Goal: Information Seeking & Learning: Learn about a topic

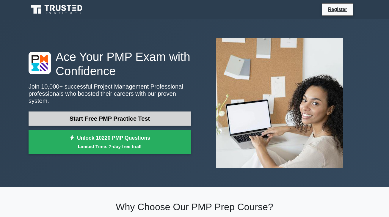
click at [83, 116] on link "Start Free PMP Practice Test" at bounding box center [110, 118] width 162 height 14
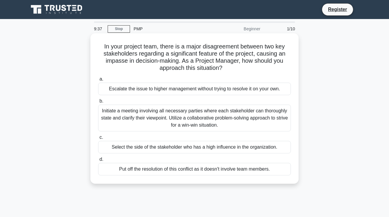
click at [163, 115] on div "Initiate a meeting involving all necessary parties where each stakeholder can t…" at bounding box center [194, 118] width 193 height 27
click at [98, 103] on input "b. Initiate a meeting involving all necessary parties where each stakeholder ca…" at bounding box center [98, 101] width 0 height 4
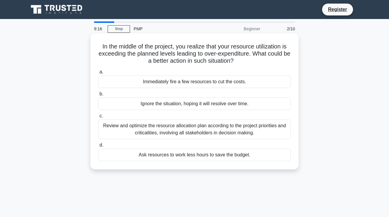
click at [171, 131] on div "Review and optimize the resource allocation plan according to the project prior…" at bounding box center [194, 129] width 193 height 20
click at [98, 118] on input "c. Review and optimize the resource allocation plan according to the project pr…" at bounding box center [98, 116] width 0 height 4
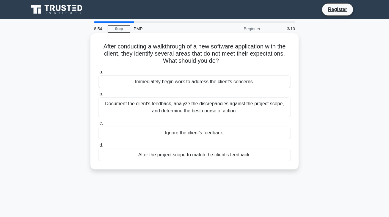
click at [196, 112] on div "Document the client's feedback, analyze the discrepancies against the project s…" at bounding box center [194, 107] width 193 height 20
click at [98, 96] on input "b. Document the client's feedback, analyze the discrepancies against the projec…" at bounding box center [98, 94] width 0 height 4
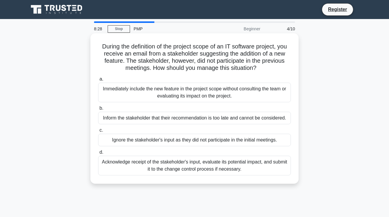
click at [149, 164] on div "Acknowledge receipt of the stakeholder's input, evaluate its potential impact, …" at bounding box center [194, 166] width 193 height 20
click at [98, 154] on input "d. Acknowledge receipt of the stakeholder's input, evaluate its potential impac…" at bounding box center [98, 152] width 0 height 4
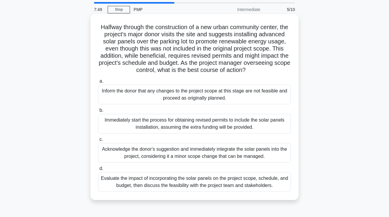
scroll to position [30, 0]
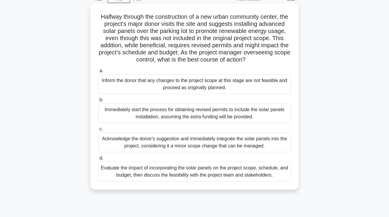
click at [196, 181] on div "Evaluate the impact of incorporating the solar panels on the project scope, sch…" at bounding box center [194, 172] width 193 height 20
click at [98, 160] on input "d. Evaluate the impact of incorporating the solar panels on the project scope, …" at bounding box center [98, 158] width 0 height 4
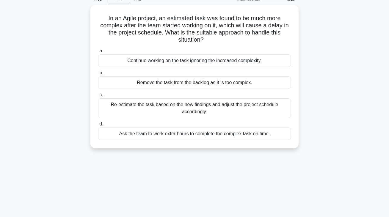
scroll to position [0, 0]
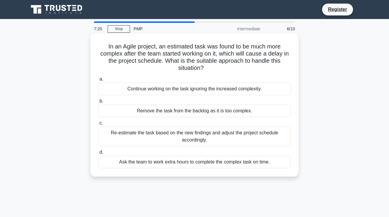
click at [178, 140] on div "Re-estimate the task based on the new findings and adjust the project schedule …" at bounding box center [194, 137] width 193 height 20
click at [98, 125] on input "c. Re-estimate the task based on the new findings and adjust the project schedu…" at bounding box center [98, 123] width 0 height 4
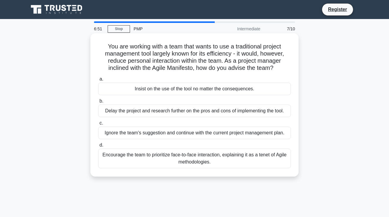
click at [247, 157] on div "Encourage the team to prioritize face-to-face interaction, explaining it as a t…" at bounding box center [194, 159] width 193 height 20
click at [98, 147] on input "d. Encourage the team to prioritize face-to-face interaction, explaining it as …" at bounding box center [98, 145] width 0 height 4
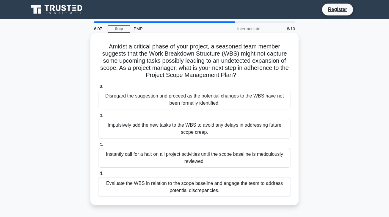
click at [201, 190] on div "Evaluate the WBS in relation to the scope baseline and engage the team to addre…" at bounding box center [194, 187] width 193 height 20
click at [98, 176] on input "d. Evaluate the WBS in relation to the scope baseline and engage the team to ad…" at bounding box center [98, 174] width 0 height 4
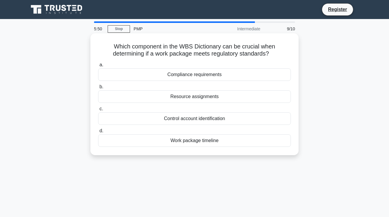
click at [184, 75] on div "Compliance requirements" at bounding box center [194, 74] width 193 height 12
click at [98, 67] on input "a. Compliance requirements" at bounding box center [98, 65] width 0 height 4
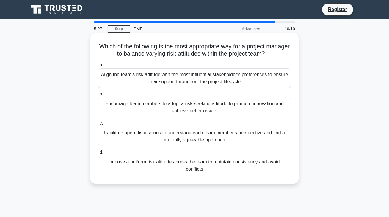
click at [208, 136] on div "Facilitate open discussions to understand each team member's perspective and fi…" at bounding box center [194, 137] width 193 height 20
click at [98, 125] on input "c. Facilitate open discussions to understand each team member's perspective and…" at bounding box center [98, 123] width 0 height 4
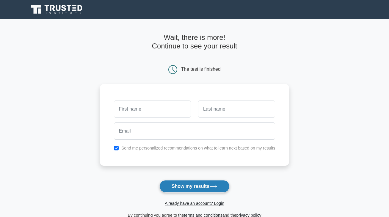
click at [191, 188] on button "Show my results" at bounding box center [194, 186] width 70 height 12
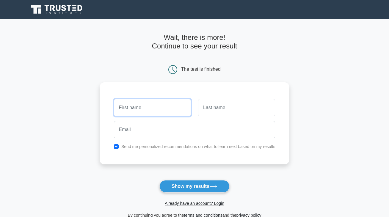
click at [149, 107] on input "text" at bounding box center [152, 107] width 77 height 17
type input "mike"
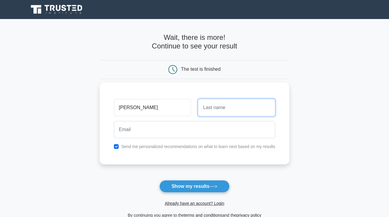
click at [231, 108] on input "text" at bounding box center [236, 107] width 77 height 17
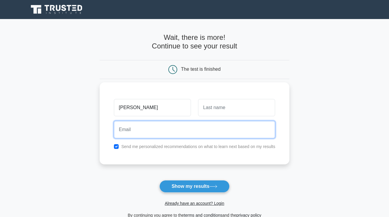
click at [148, 135] on input "email" at bounding box center [194, 129] width 161 height 17
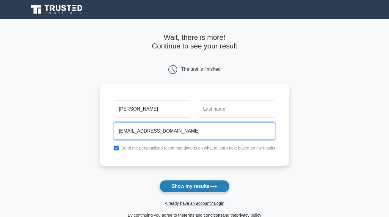
type input "mrwabsy@gmail.com"
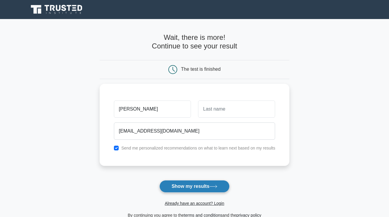
click at [189, 187] on button "Show my results" at bounding box center [194, 186] width 70 height 12
type input "rwabajungu"
click at [179, 187] on button "Show my results" at bounding box center [194, 186] width 70 height 12
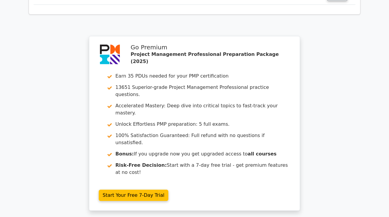
scroll to position [1044, 0]
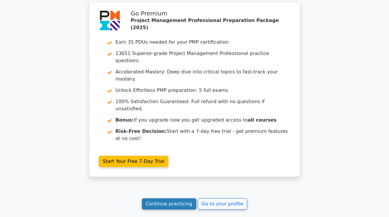
click at [165, 198] on link "Continue practicing" at bounding box center [169, 203] width 54 height 11
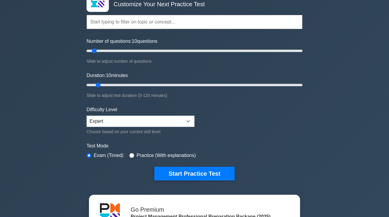
scroll to position [59, 0]
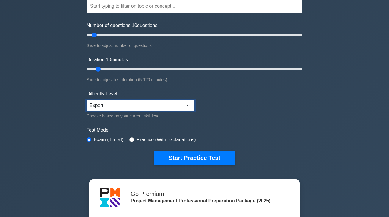
click at [188, 105] on select "Beginner Intermediate Expert" at bounding box center [140, 105] width 108 height 11
click at [86, 100] on select "Beginner Intermediate Expert" at bounding box center [140, 105] width 108 height 11
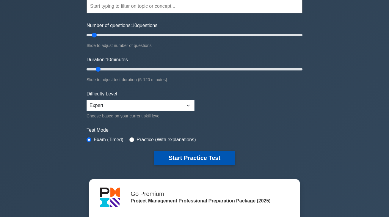
click at [187, 156] on button "Start Practice Test" at bounding box center [194, 158] width 80 height 14
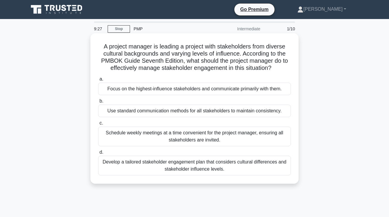
click at [181, 111] on div "Use standard communication methods for all stakeholders to maintain consistency." at bounding box center [194, 111] width 193 height 12
click at [98, 103] on input "b. Use standard communication methods for all stakeholders to maintain consiste…" at bounding box center [98, 101] width 0 height 4
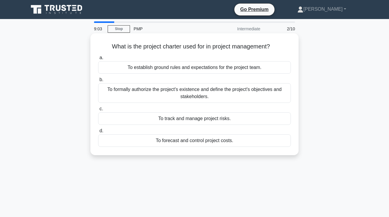
click at [193, 90] on div "To formally authorize the project's existence and define the project's objectiv…" at bounding box center [194, 93] width 193 height 20
click at [98, 82] on input "b. To formally authorize the project's existence and define the project's objec…" at bounding box center [98, 80] width 0 height 4
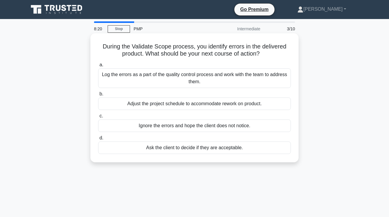
click at [149, 105] on div "Adjust the project schedule to accommodate rework on product." at bounding box center [194, 103] width 193 height 12
click at [98, 96] on input "b. Adjust the project schedule to accommodate rework on product." at bounding box center [98, 94] width 0 height 4
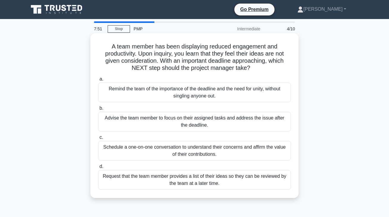
click at [203, 148] on div "Schedule a one-on-one conversation to understand their concerns and affirm the …" at bounding box center [194, 151] width 193 height 20
click at [98, 139] on input "c. Schedule a one-on-one conversation to understand their concerns and affirm t…" at bounding box center [98, 137] width 0 height 4
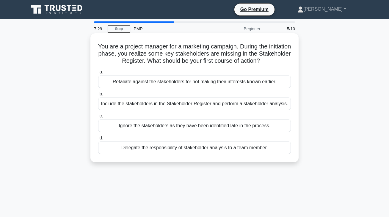
click at [176, 105] on div "Include the stakeholders in the Stakeholder Register and perform a stakeholder …" at bounding box center [194, 103] width 193 height 12
click at [98, 96] on input "b. Include the stakeholders in the Stakeholder Register and perform a stakehold…" at bounding box center [98, 94] width 0 height 4
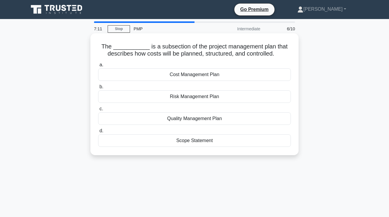
click at [192, 77] on div "Cost Management Plan" at bounding box center [194, 74] width 193 height 12
click at [98, 67] on input "a. Cost Management Plan" at bounding box center [98, 65] width 0 height 4
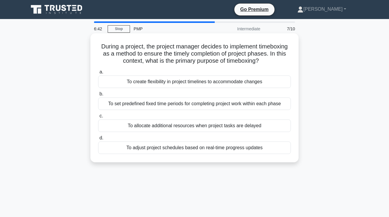
click at [202, 150] on div "To adjust project schedules based on real-time progress updates" at bounding box center [194, 147] width 193 height 12
click at [98, 140] on input "d. To adjust project schedules based on real-time progress updates" at bounding box center [98, 138] width 0 height 4
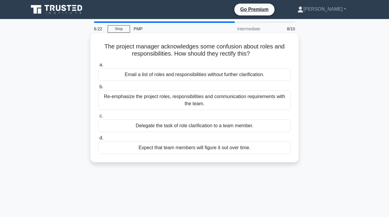
click at [180, 99] on div "Re-emphasize the project roles, responsibilities and communication requirements…" at bounding box center [194, 100] width 193 height 20
click at [98, 89] on input "b. Re-emphasize the project roles, responsibilities and communication requireme…" at bounding box center [98, 87] width 0 height 4
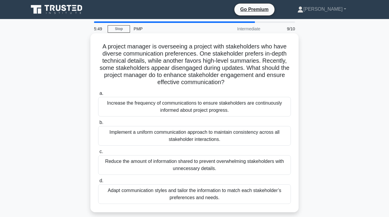
click at [189, 193] on div "Adapt communication styles and tailor the information to match each stakeholder…" at bounding box center [194, 194] width 193 height 20
click at [98, 183] on input "d. Adapt communication styles and tailor the information to match each stakehol…" at bounding box center [98, 181] width 0 height 4
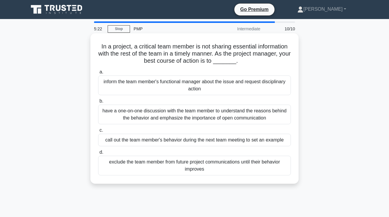
click at [205, 119] on div "have a one-on-one discussion with the team member to understand the reasons beh…" at bounding box center [194, 115] width 193 height 20
click at [98, 103] on input "b. have a one-on-one discussion with the team member to understand the reasons …" at bounding box center [98, 101] width 0 height 4
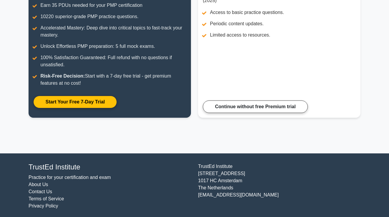
scroll to position [105, 0]
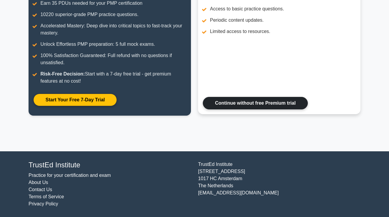
click at [253, 105] on link "Continue without free Premium trial" at bounding box center [255, 103] width 105 height 12
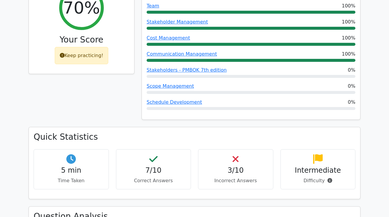
scroll to position [297, 0]
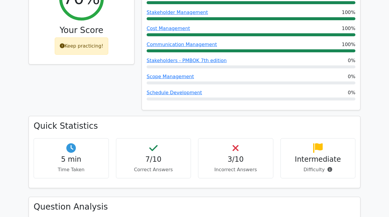
click at [233, 155] on h4 "3/10" at bounding box center [235, 159] width 65 height 9
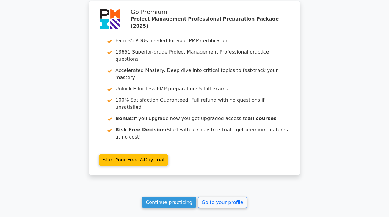
scroll to position [1007, 0]
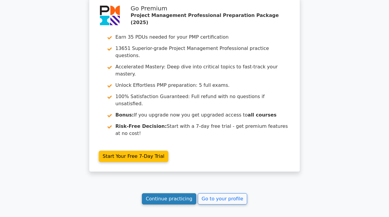
click at [168, 193] on link "Continue practicing" at bounding box center [169, 198] width 54 height 11
